Goal: Transaction & Acquisition: Purchase product/service

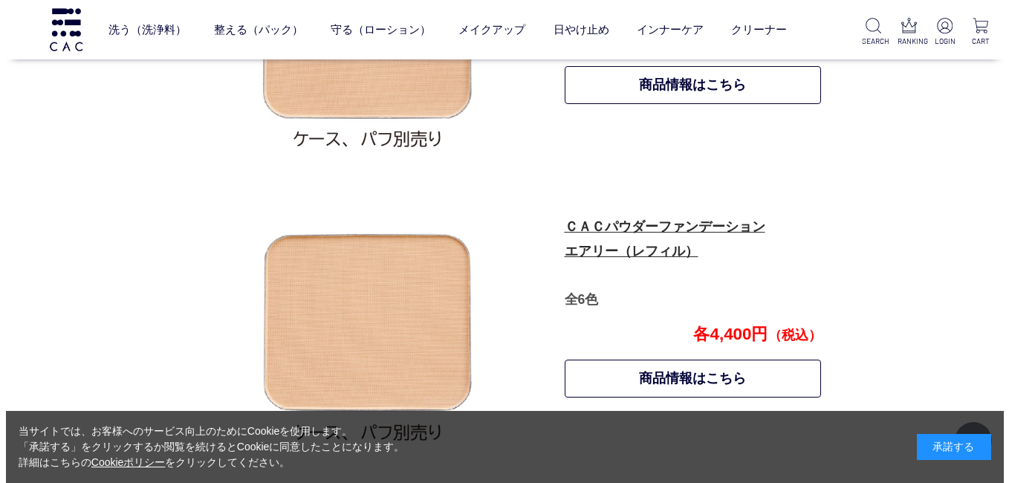
scroll to position [860, 0]
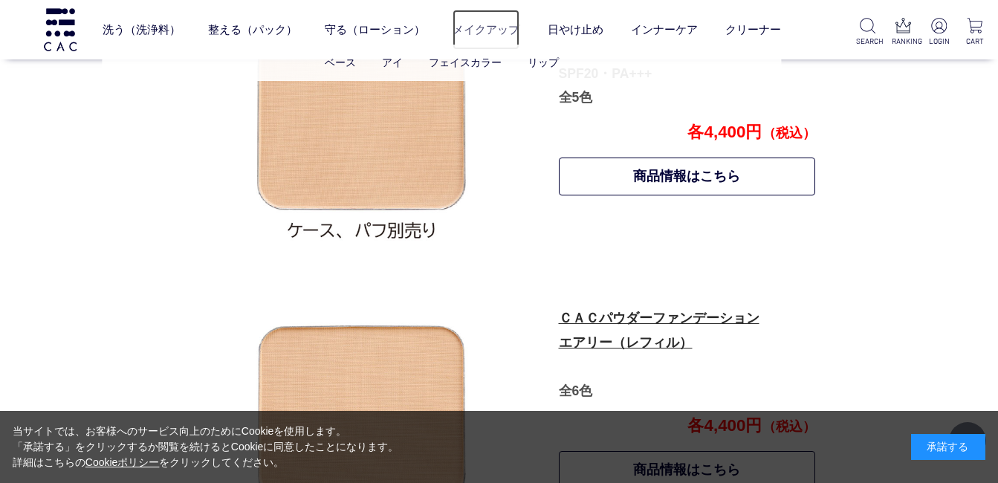
click at [480, 30] on link "メイクアップ" at bounding box center [485, 29] width 67 height 39
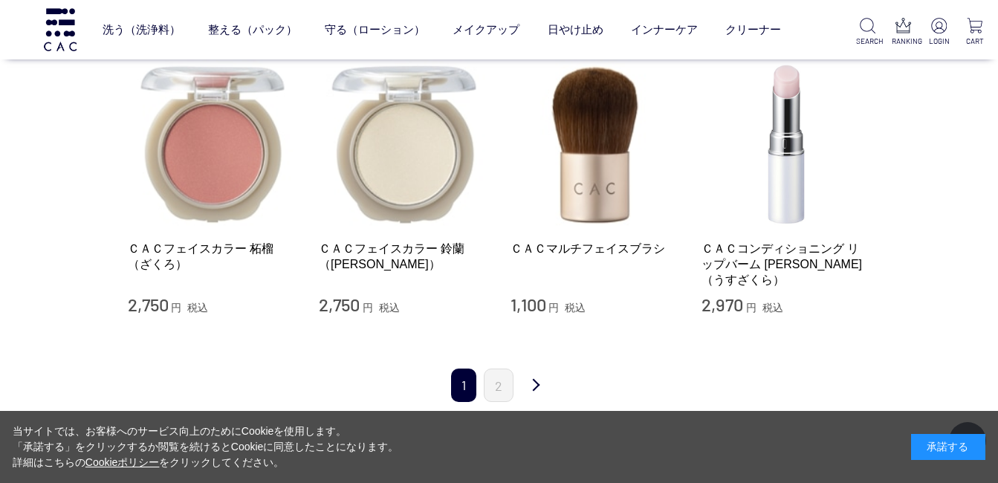
scroll to position [1560, 0]
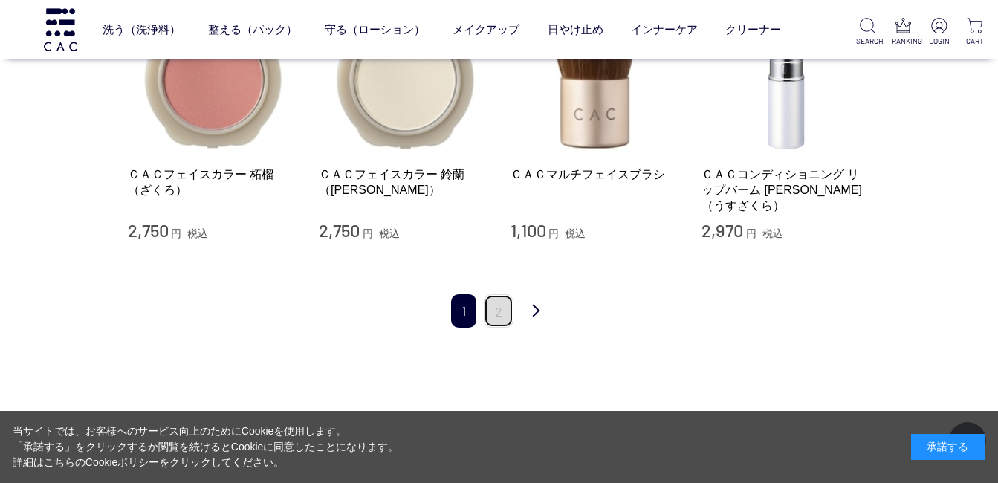
click at [502, 299] on link "2" at bounding box center [499, 310] width 30 height 33
click at [939, 27] on img at bounding box center [939, 26] width 16 height 16
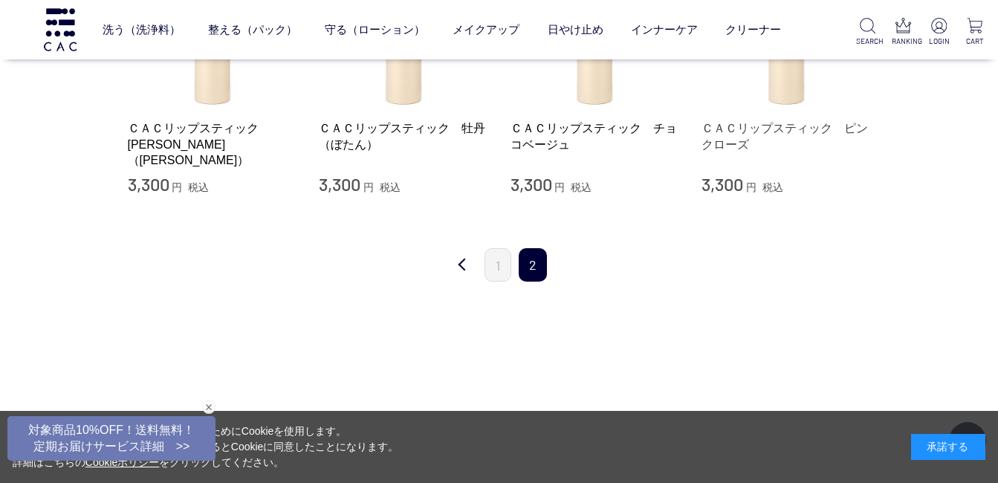
scroll to position [520, 0]
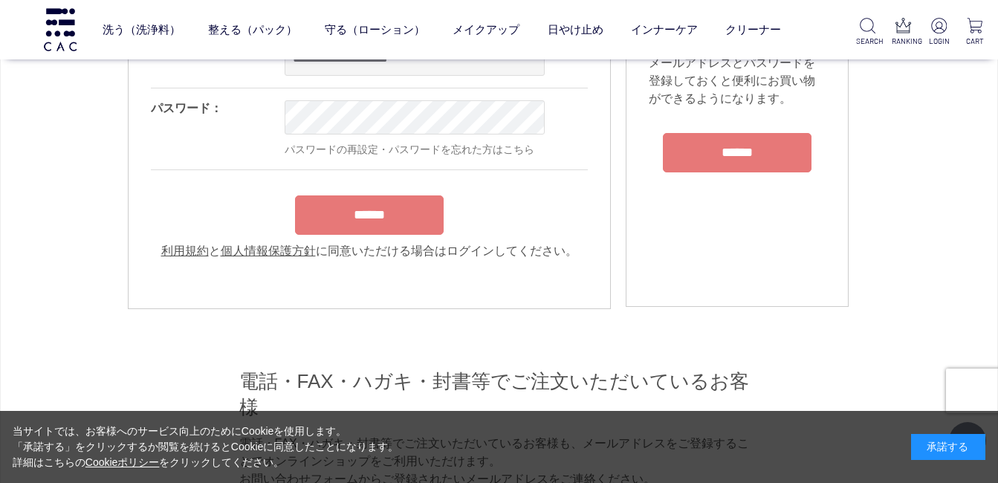
scroll to position [223, 0]
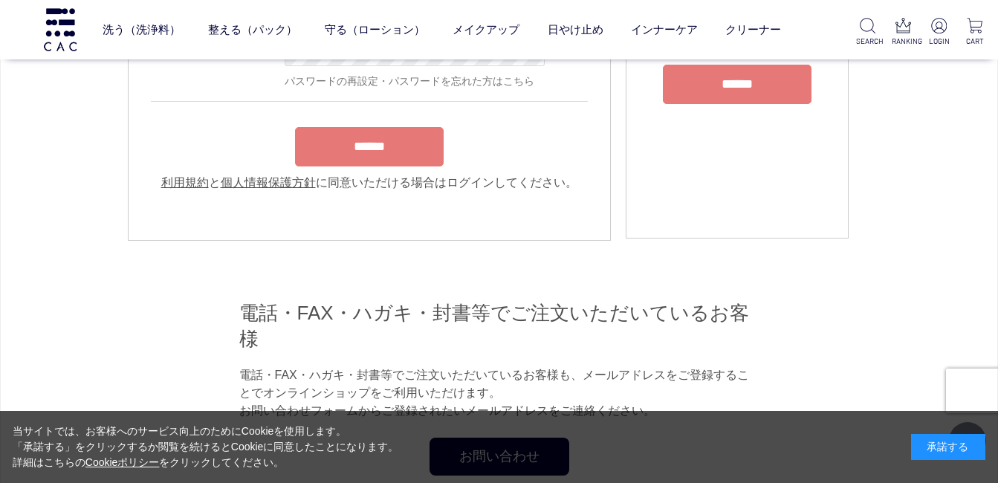
type input "**********"
click at [347, 141] on form "**********" at bounding box center [369, 76] width 437 height 230
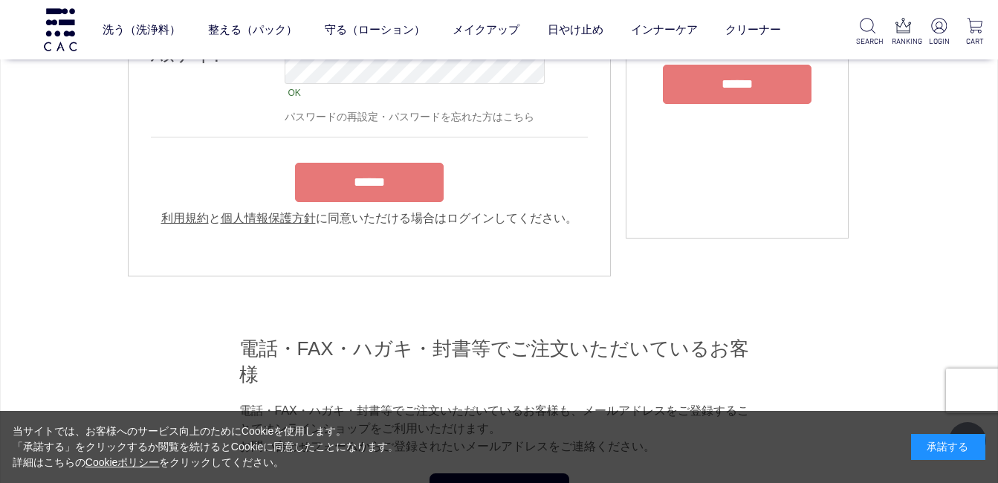
scroll to position [196, 0]
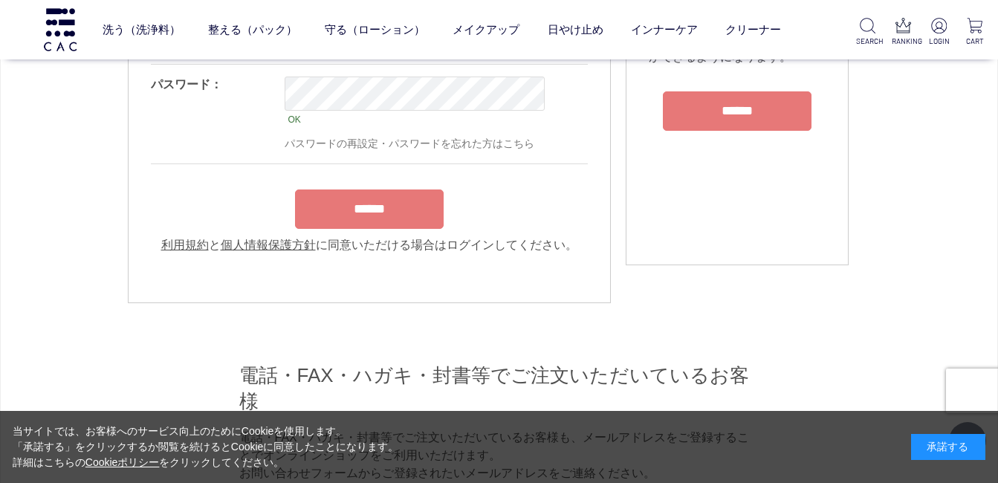
click at [363, 221] on input "******" at bounding box center [369, 208] width 149 height 39
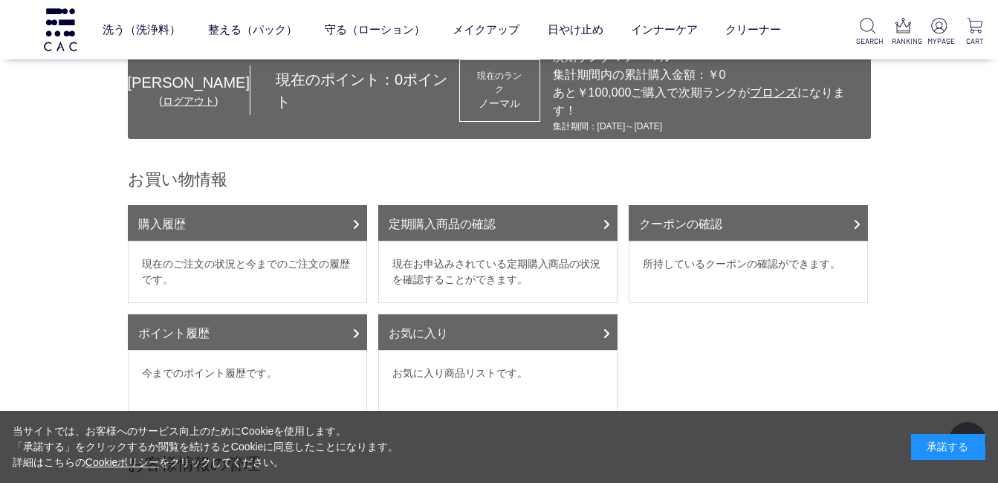
scroll to position [149, 0]
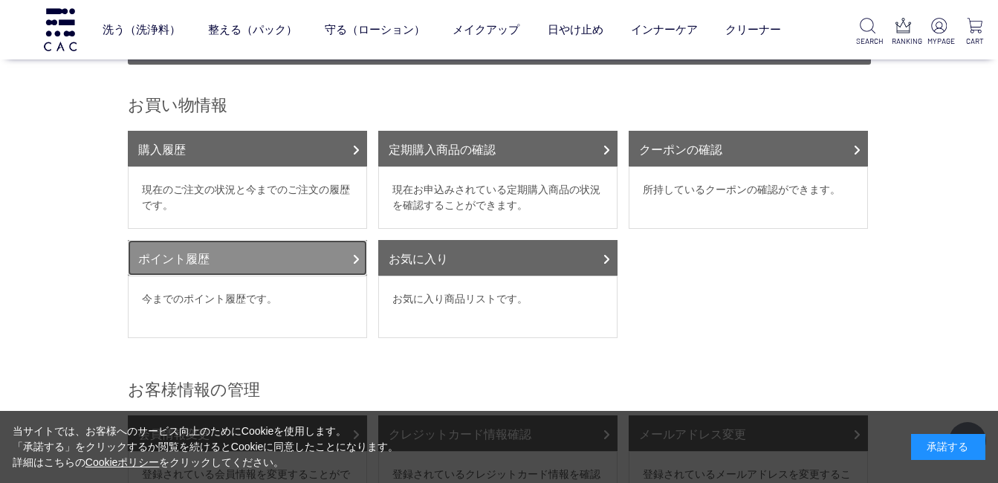
click at [244, 240] on link "ポイント履歴" at bounding box center [247, 258] width 239 height 36
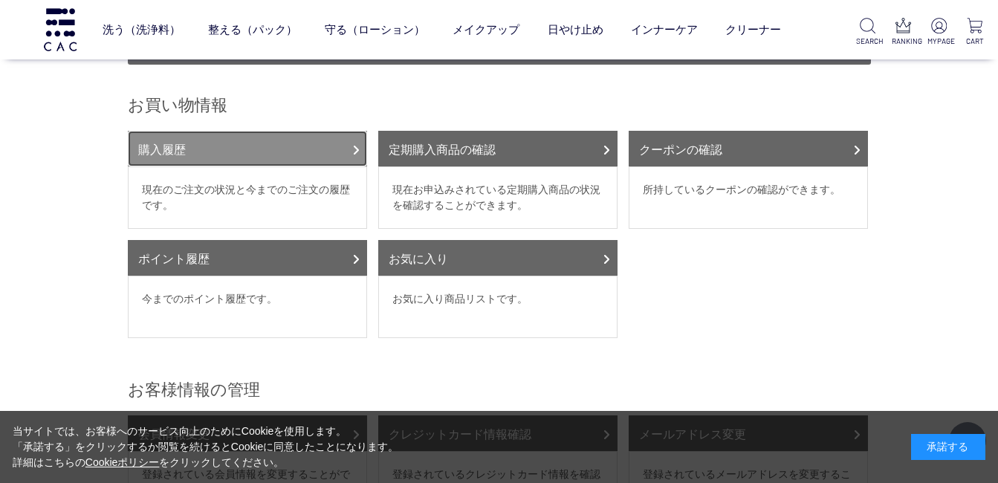
click at [263, 131] on link "購入履歴" at bounding box center [247, 149] width 239 height 36
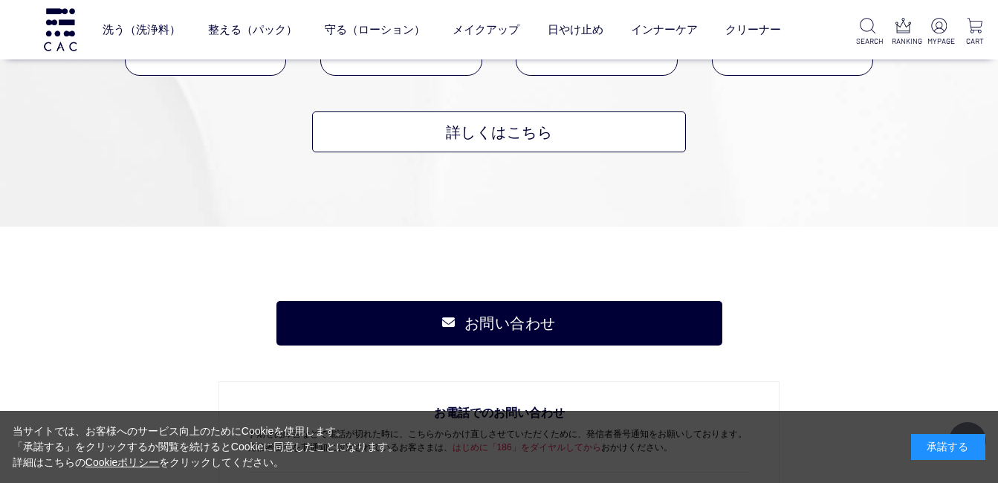
scroll to position [892, 0]
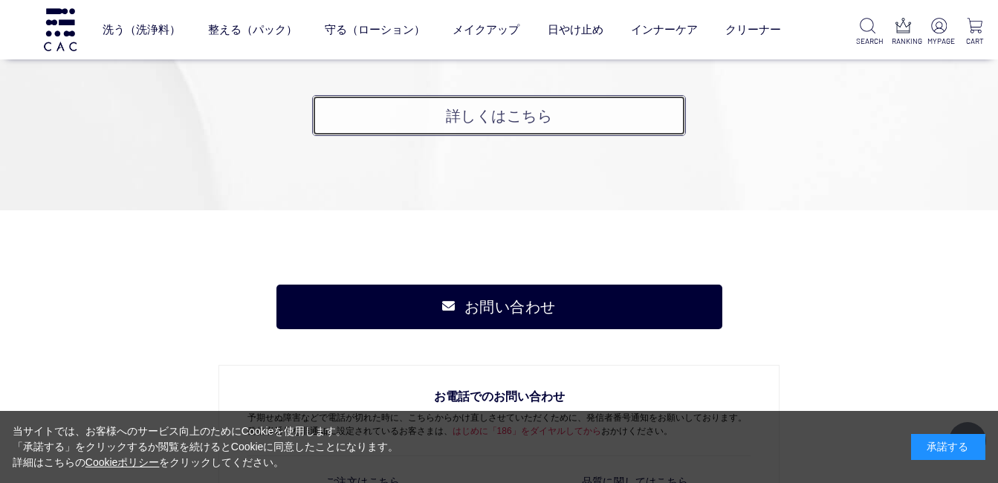
click at [500, 114] on link "詳しくはこちら" at bounding box center [499, 115] width 374 height 41
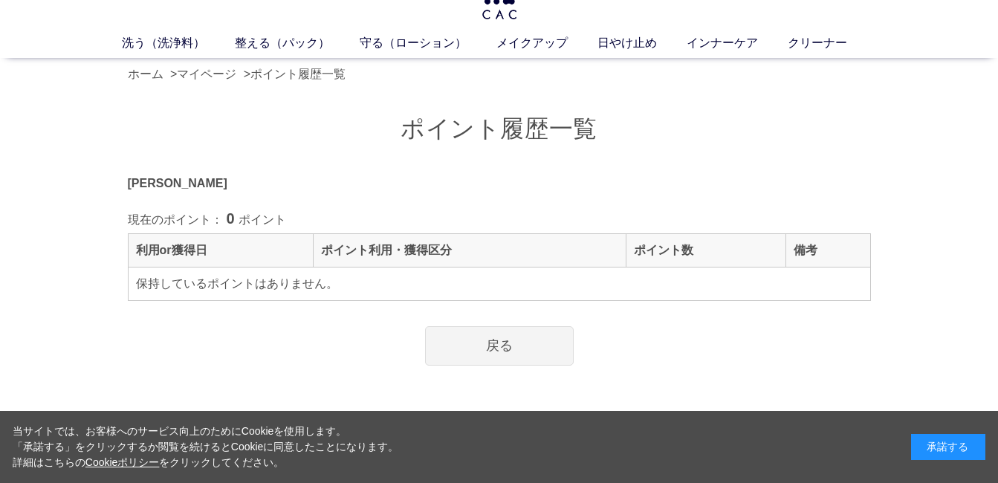
scroll to position [0, 0]
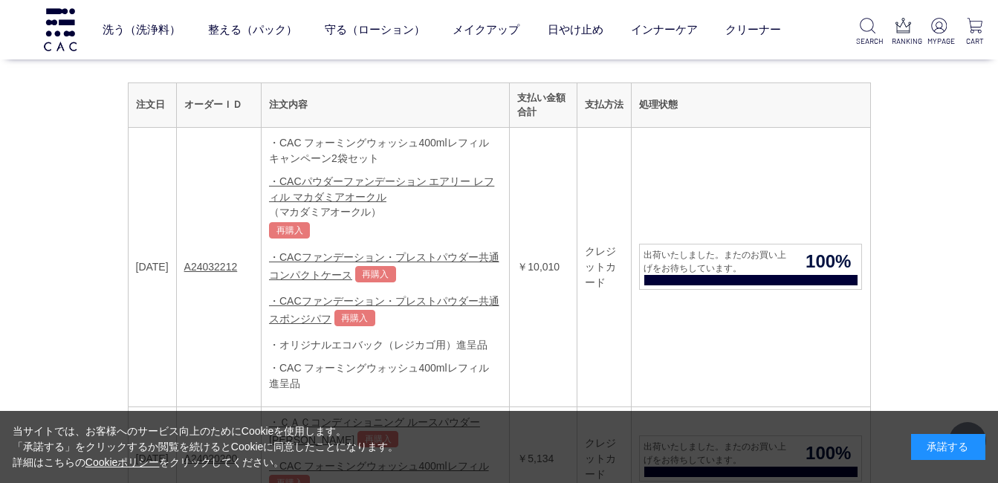
scroll to position [223, 0]
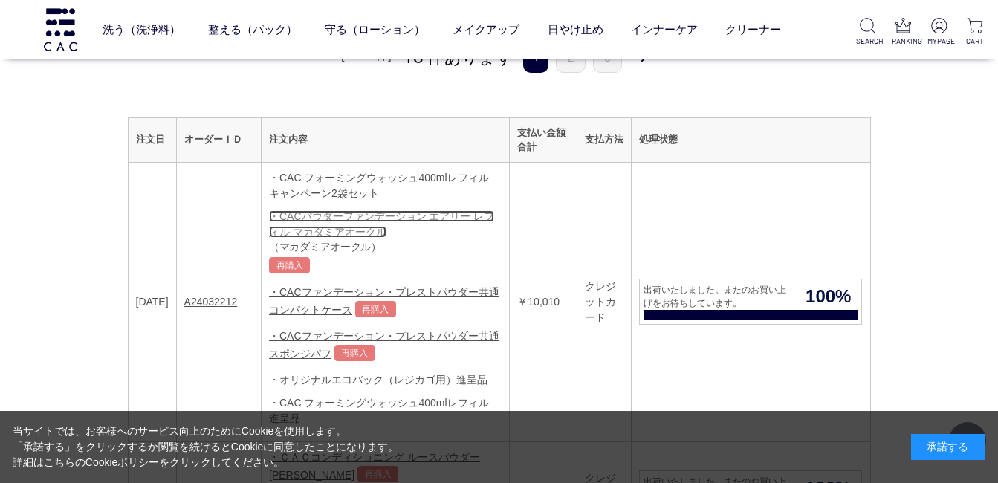
click at [392, 217] on link "・CACパウダーファンデーション エアリー レフィル マカダミアオークル" at bounding box center [381, 223] width 225 height 27
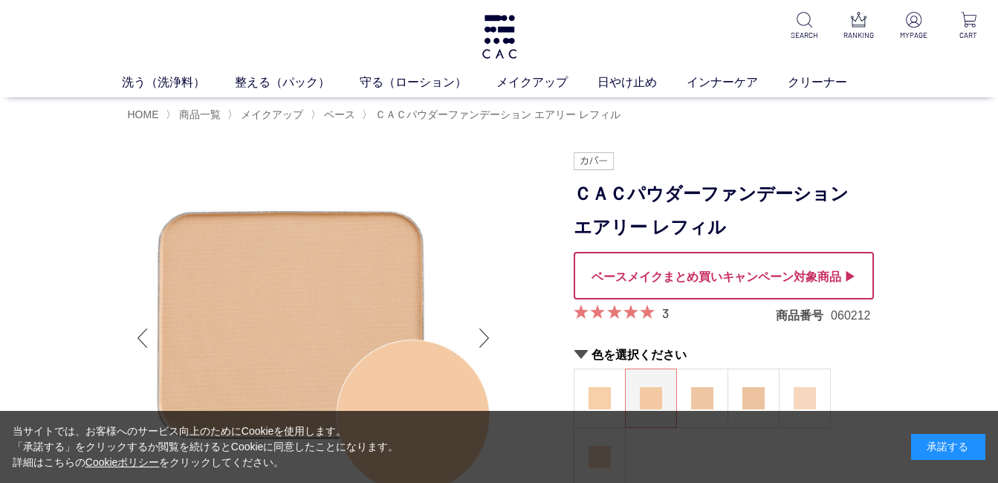
click at [665, 273] on div at bounding box center [724, 276] width 300 height 48
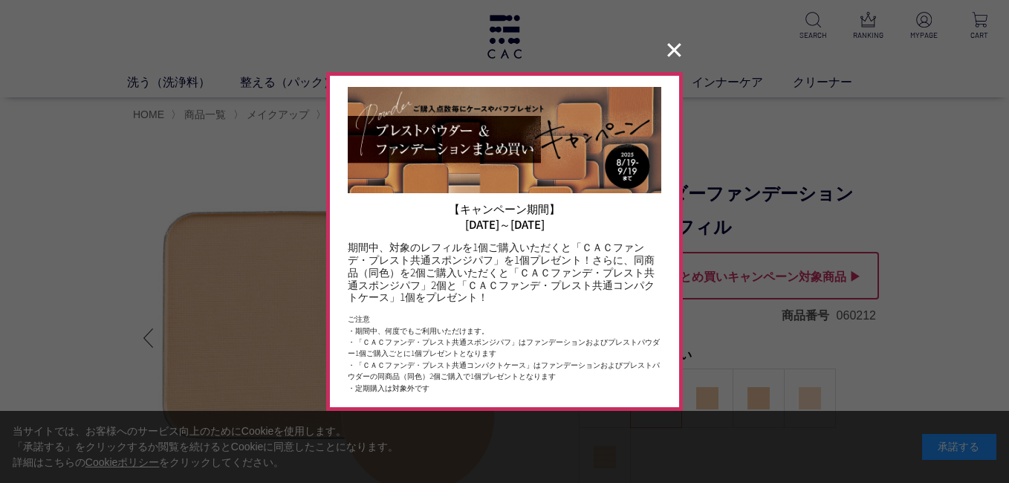
click at [673, 51] on button "✕" at bounding box center [674, 50] width 29 height 28
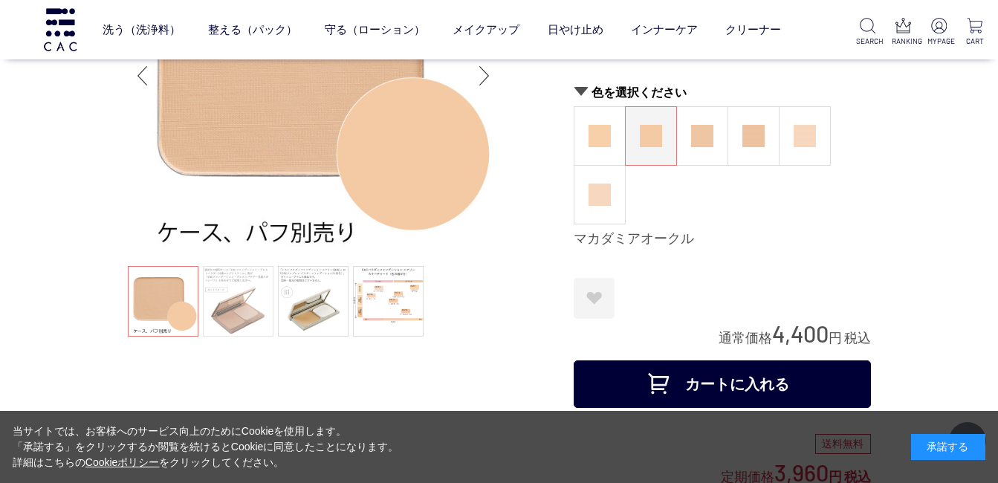
scroll to position [149, 0]
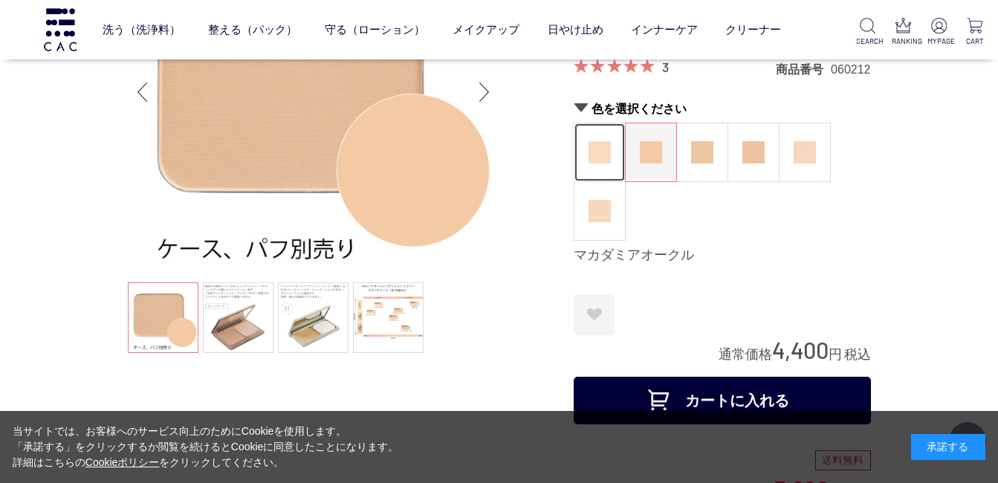
click at [598, 155] on img at bounding box center [599, 152] width 22 height 22
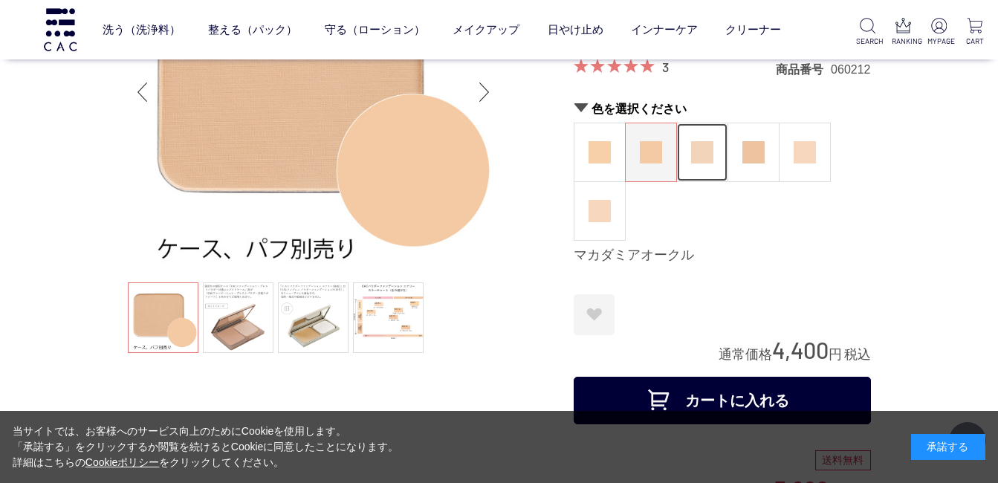
click at [709, 157] on img at bounding box center [702, 152] width 22 height 22
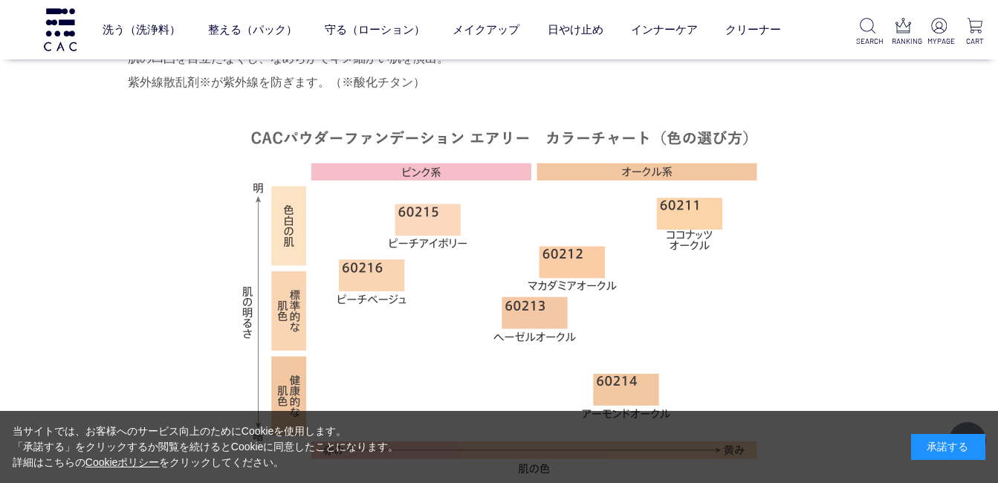
scroll to position [1040, 0]
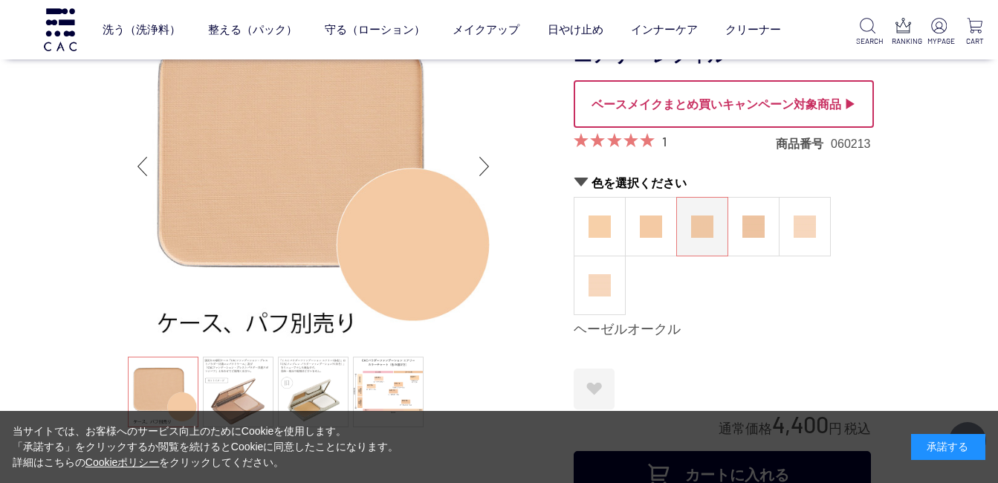
scroll to position [149, 0]
